Goal: Information Seeking & Learning: Learn about a topic

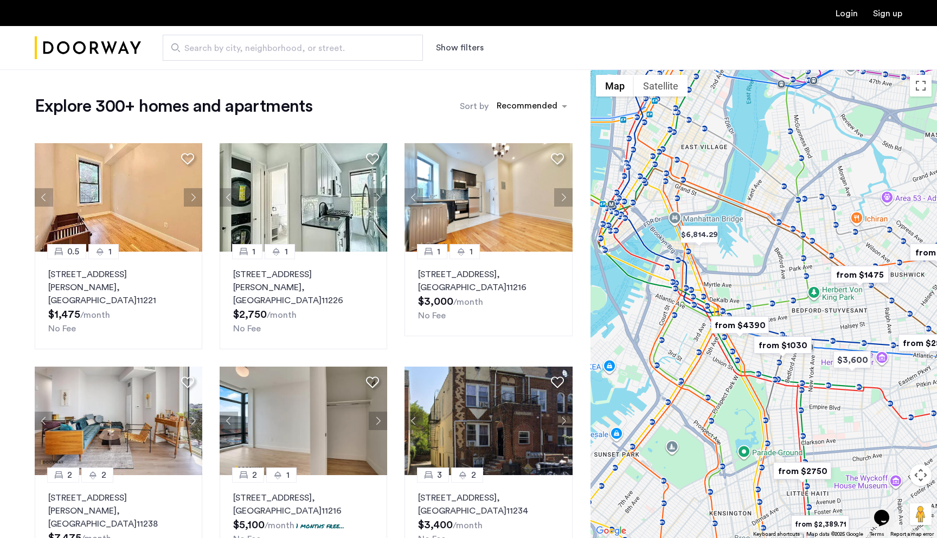
drag, startPoint x: 842, startPoint y: 197, endPoint x: 784, endPoint y: 190, distance: 58.9
click at [784, 190] on div at bounding box center [764, 303] width 347 height 469
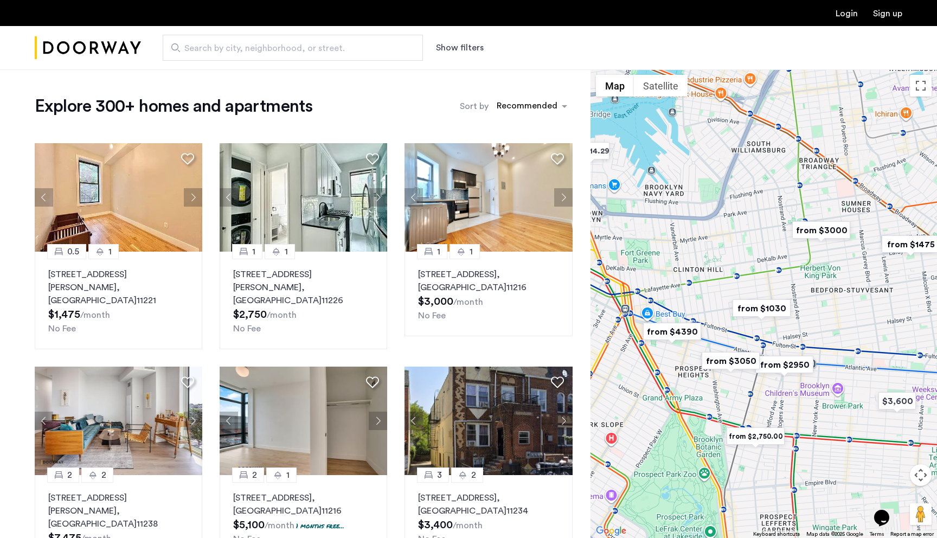
click at [760, 312] on img "from $1030" at bounding box center [761, 308] width 67 height 24
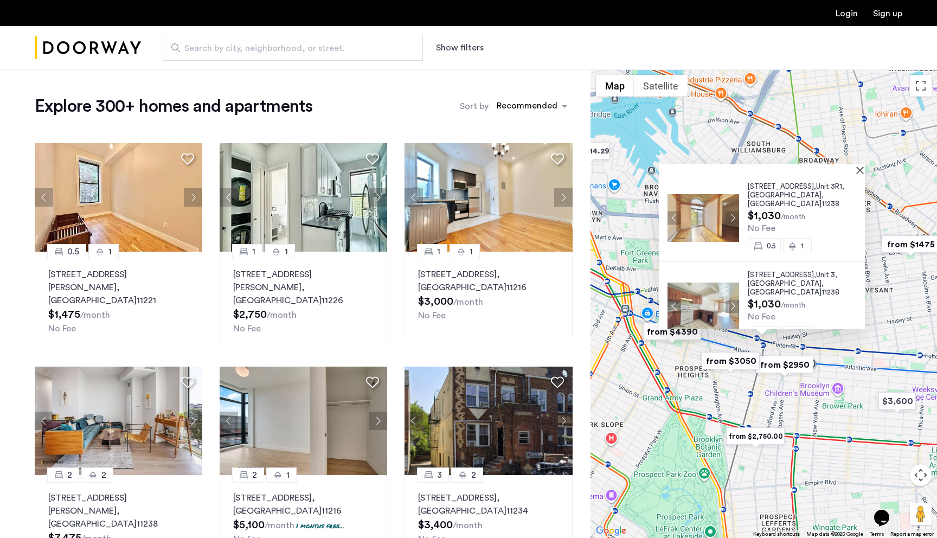
click at [822, 200] on span "11238" at bounding box center [831, 203] width 18 height 7
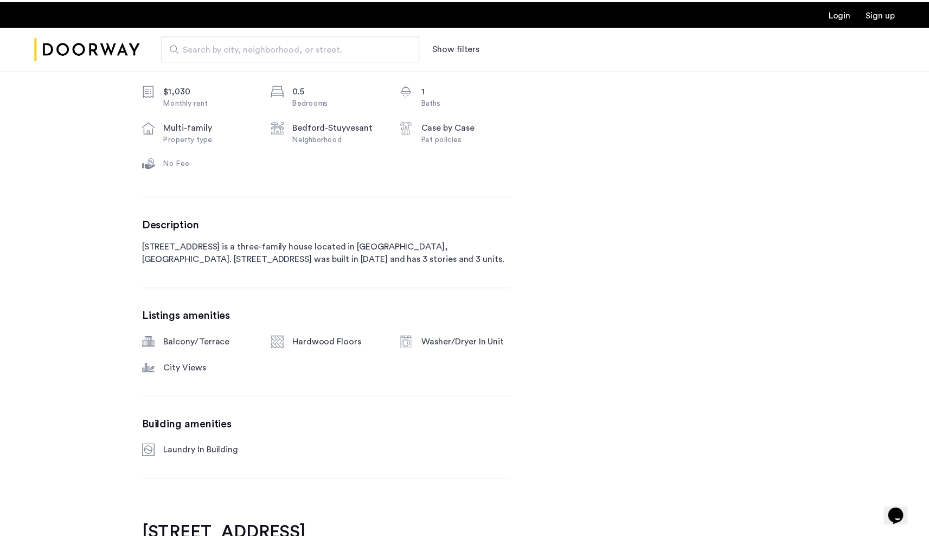
scroll to position [429, 0]
